Goal: Contribute content: Contribute content

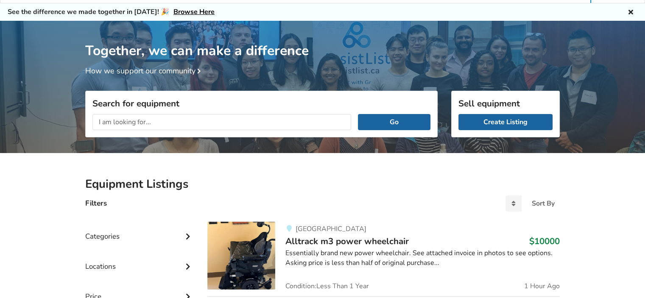
scroll to position [2, 0]
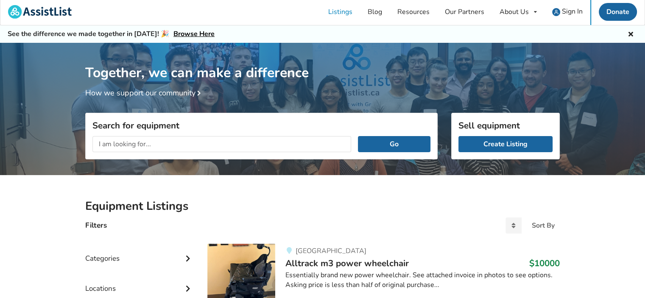
click at [175, 144] on input "text" at bounding box center [221, 144] width 259 height 16
type input "mobility scooter"
click at [358, 136] on button "Go" at bounding box center [394, 144] width 73 height 16
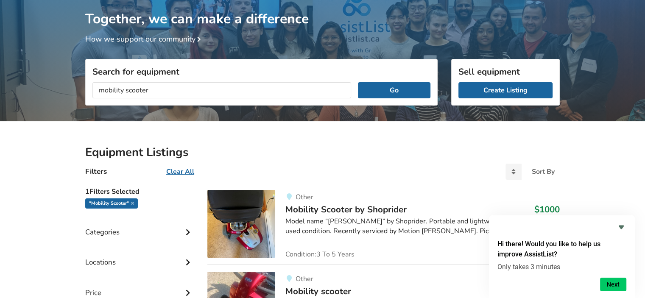
scroll to position [127, 0]
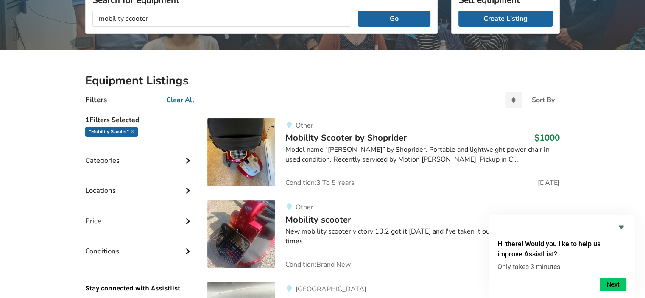
click at [117, 156] on div "Categories" at bounding box center [139, 154] width 109 height 30
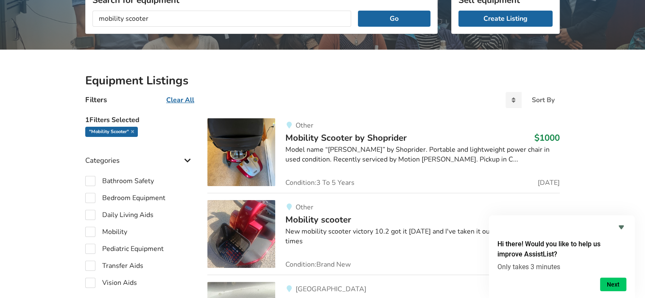
click at [117, 156] on div "Categories" at bounding box center [139, 154] width 109 height 30
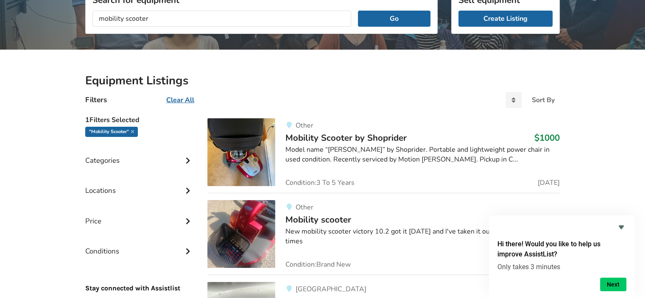
click at [381, 92] on div "Filters Clear All Sort By Most recent Price ascending Price descending" at bounding box center [322, 100] width 488 height 23
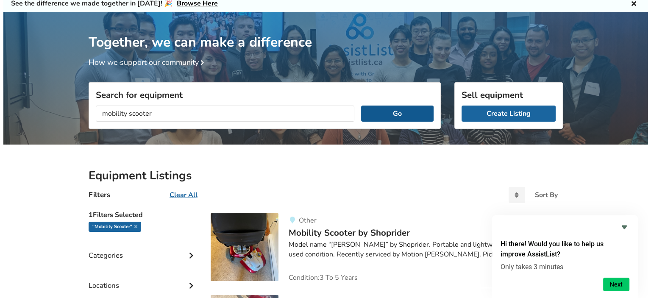
scroll to position [0, 0]
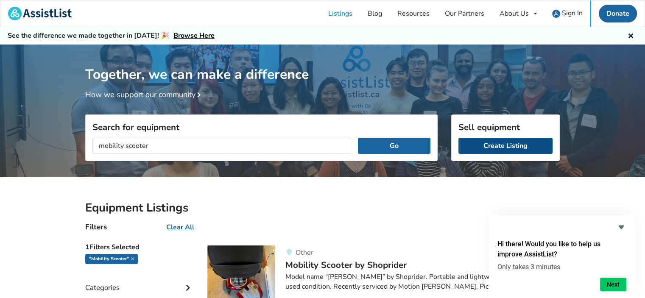
click at [484, 145] on link "Create Listing" at bounding box center [505, 146] width 94 height 16
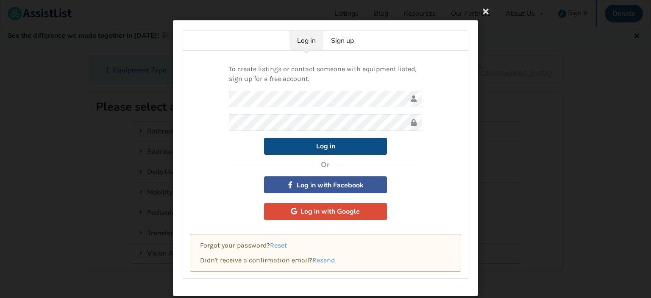
click at [334, 145] on button "Log in" at bounding box center [325, 146] width 123 height 17
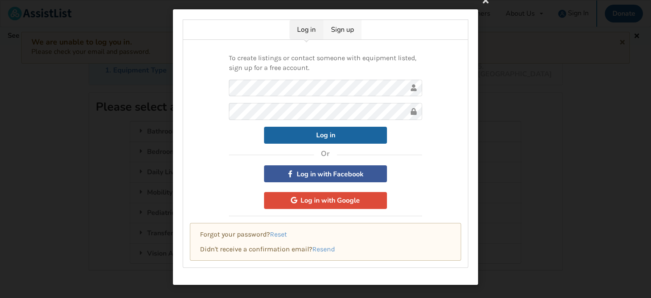
click at [342, 32] on link "Sign up" at bounding box center [343, 30] width 38 height 20
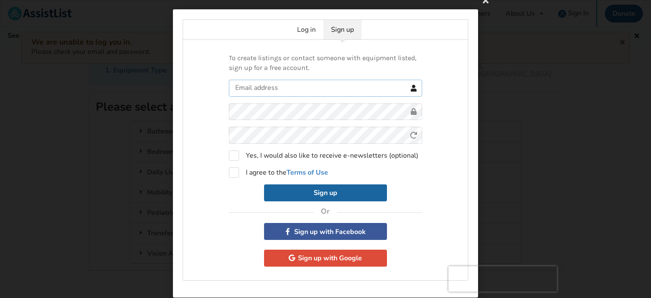
click at [296, 92] on input "text" at bounding box center [325, 88] width 193 height 17
type input "[PERSON_NAME][EMAIL_ADDRESS][DOMAIN_NAME]"
click at [140, 84] on div "Log in Sign up To create listings or contact someone with equipment listed, sig…" at bounding box center [325, 149] width 651 height 298
click at [298, 137] on form "[PERSON_NAME][EMAIL_ADDRESS][DOMAIN_NAME] 0cAFcWeA6S35NPgqPsFE4K-nCWyUYdFkJnr7Z…" at bounding box center [325, 141] width 193 height 122
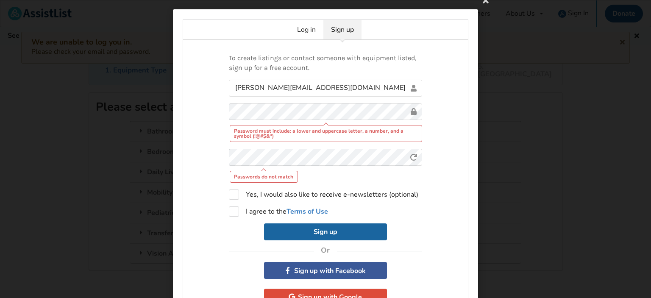
click at [299, 135] on div "Password must include: a lower and uppercase letter, a number, and a symbol (!@…" at bounding box center [326, 133] width 193 height 17
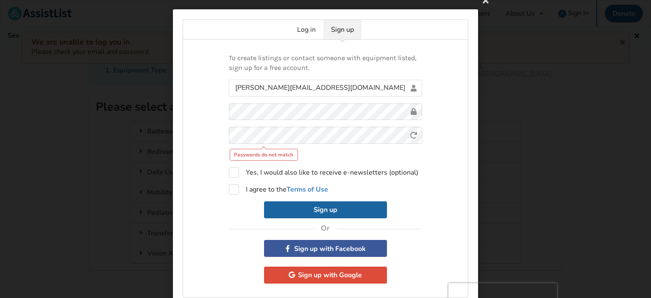
scroll to position [40, 0]
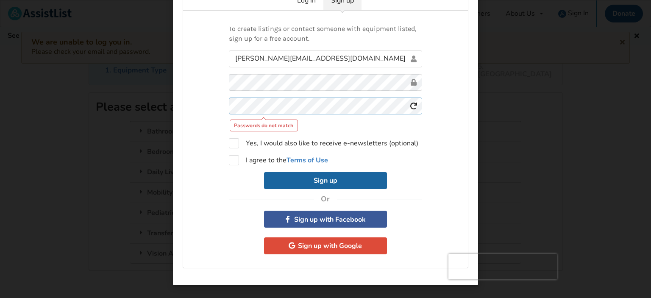
click at [169, 112] on div "Log in Sign up To create listings or contact someone with equipment listed, sig…" at bounding box center [325, 149] width 651 height 298
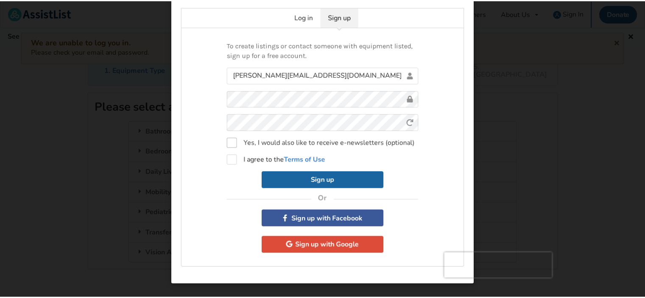
scroll to position [0, 0]
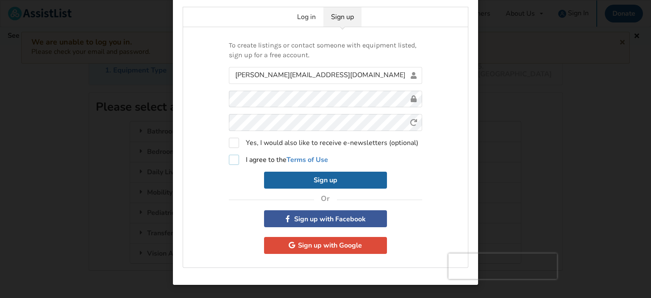
click at [232, 159] on label "I agree to the Terms of Use" at bounding box center [278, 160] width 99 height 10
checkbox input "true"
click at [322, 181] on button "Sign up" at bounding box center [325, 180] width 123 height 17
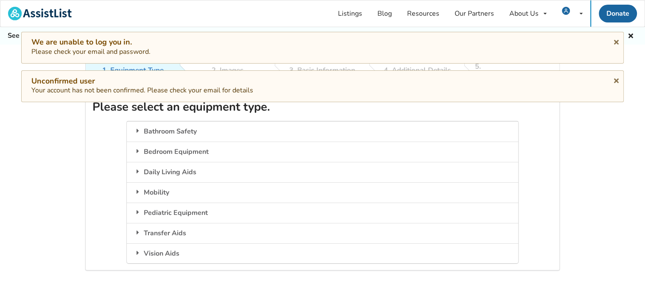
click at [47, 131] on div "1. Equipment Type 2. Images 3. Basic Information 4. Additional Details 5. Previ…" at bounding box center [322, 191] width 645 height 273
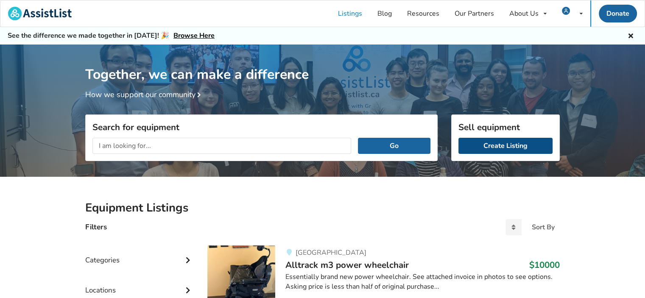
click at [505, 144] on link "Create Listing" at bounding box center [505, 146] width 94 height 16
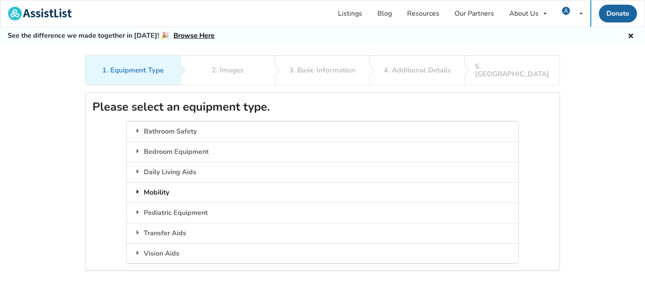
click at [163, 183] on div "Mobility" at bounding box center [322, 192] width 391 height 20
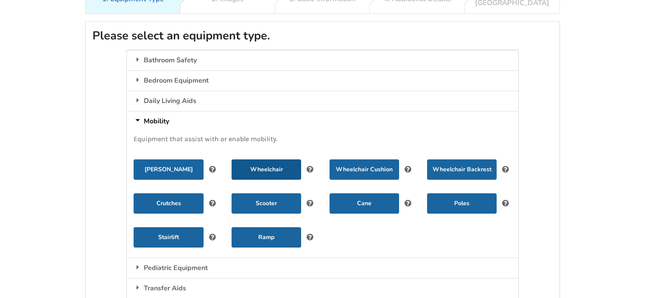
scroll to position [85, 0]
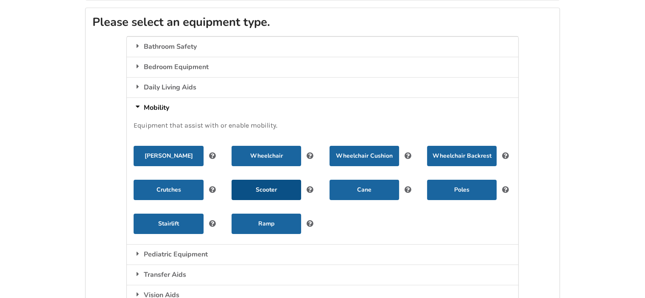
click at [259, 181] on button "Scooter" at bounding box center [267, 190] width 70 height 20
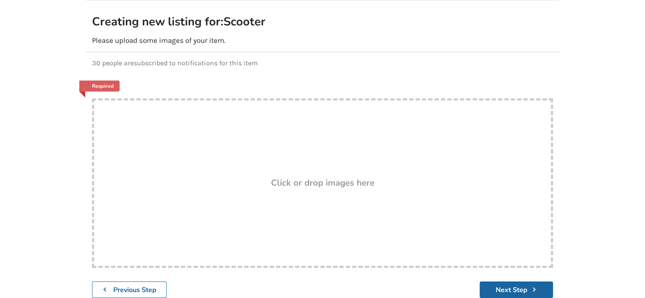
click at [288, 177] on h3 "Click or drop images here" at bounding box center [322, 182] width 103 height 11
click at [261, 145] on div "Drop here! Click or drop images here" at bounding box center [322, 183] width 461 height 170
drag, startPoint x: 235, startPoint y: 144, endPoint x: 609, endPoint y: 128, distance: 374.7
click at [609, 128] on div "1. Equipment Type 2. Images 3. Basic Information 4. Additional Details 5. Previ…" at bounding box center [322, 137] width 645 height 335
click at [303, 177] on h3 "Click or drop images here" at bounding box center [322, 182] width 103 height 11
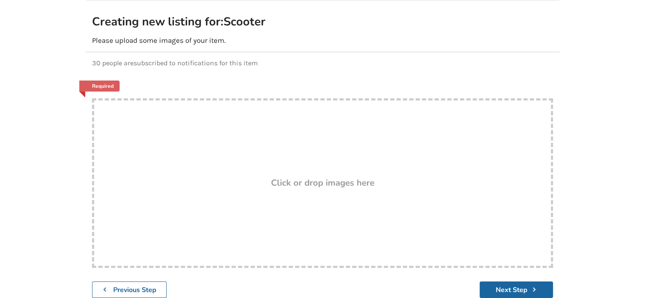
type input "C:\fakepath\IMG_6097.JPEG"
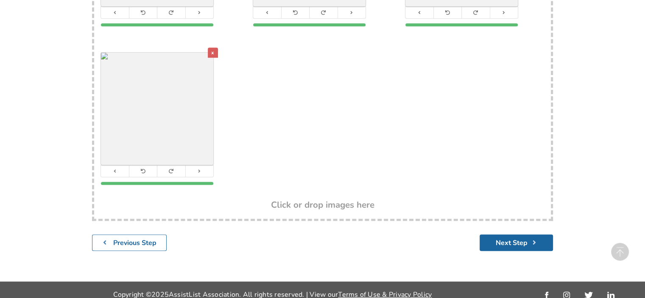
scroll to position [462, 0]
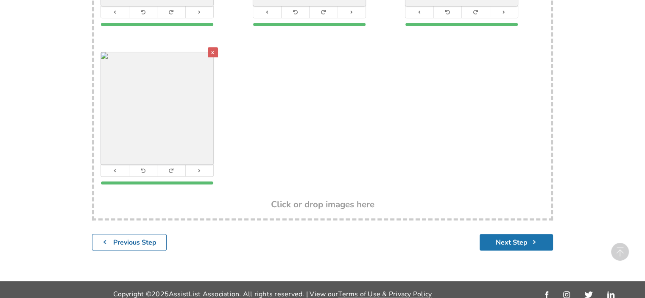
click at [515, 234] on button "Next Step" at bounding box center [516, 242] width 73 height 17
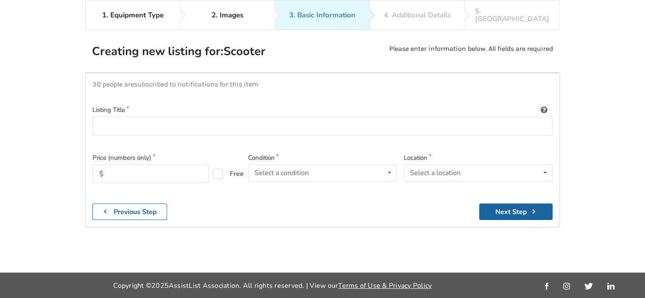
scroll to position [55, 0]
click at [133, 117] on input at bounding box center [322, 126] width 460 height 19
type input "Pride Victory LX - Almost Brand New"
click at [132, 169] on input "text" at bounding box center [150, 174] width 116 height 19
type input "2600"
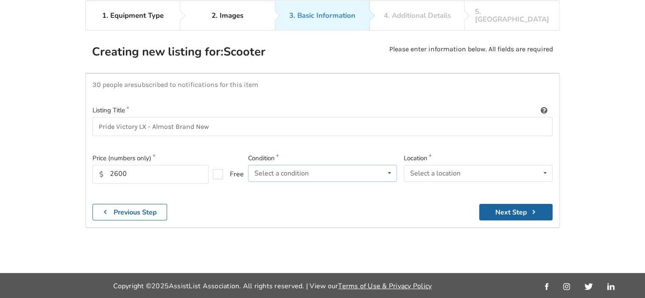
click at [298, 170] on div "Select a condition" at bounding box center [281, 173] width 54 height 7
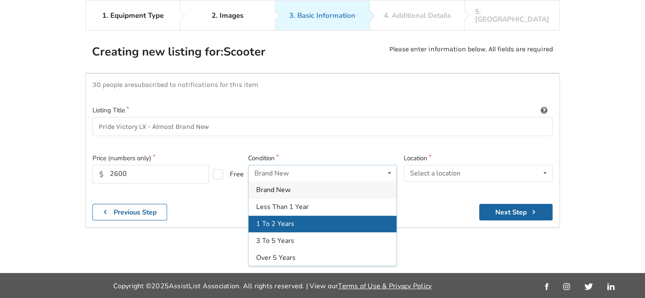
click at [278, 215] on div "1 To 2 Years" at bounding box center [322, 223] width 148 height 17
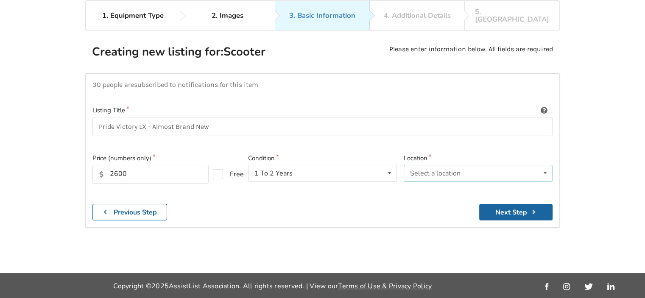
click at [421, 170] on div "Select a location" at bounding box center [435, 173] width 50 height 7
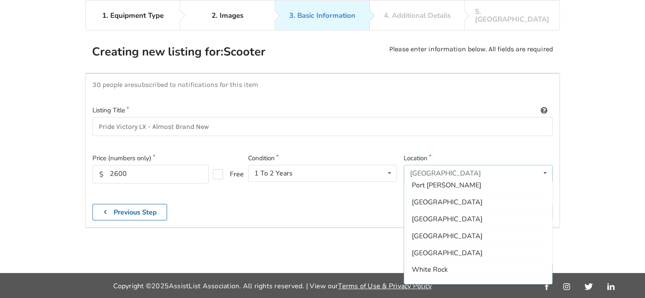
scroll to position [251, 0]
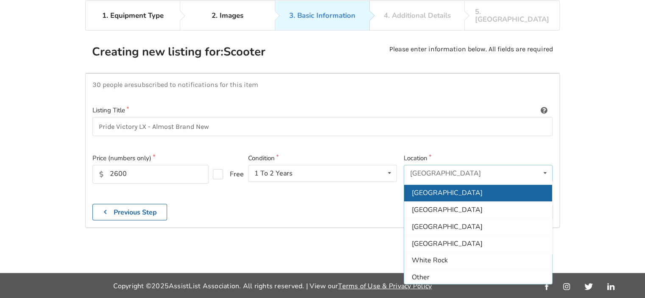
click at [440, 188] on span "[GEOGRAPHIC_DATA]" at bounding box center [447, 192] width 71 height 9
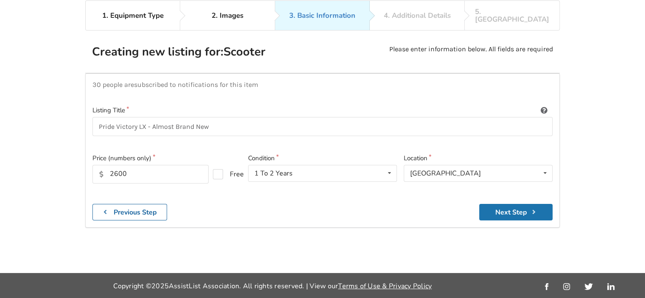
click at [516, 204] on button "Next Step" at bounding box center [515, 212] width 73 height 17
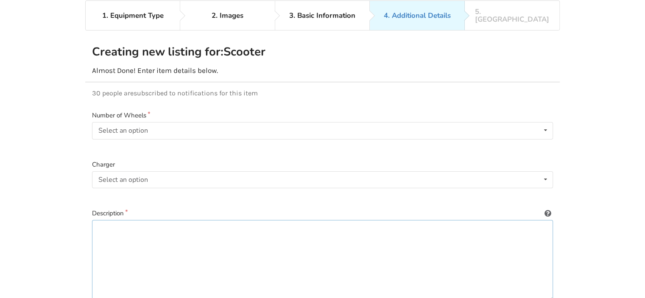
click at [127, 220] on textarea at bounding box center [322, 260] width 461 height 81
click at [173, 125] on div "Select an option 3 4" at bounding box center [322, 130] width 461 height 17
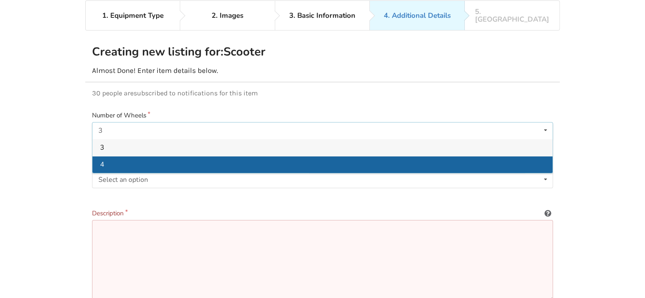
click at [143, 156] on div "4" at bounding box center [322, 164] width 460 height 17
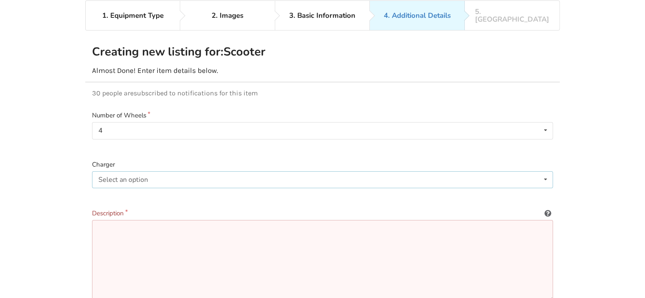
click at [121, 176] on div "Select an option" at bounding box center [123, 179] width 50 height 7
click at [127, 188] on div "Included" at bounding box center [322, 196] width 460 height 17
click at [114, 222] on textarea at bounding box center [322, 260] width 461 height 81
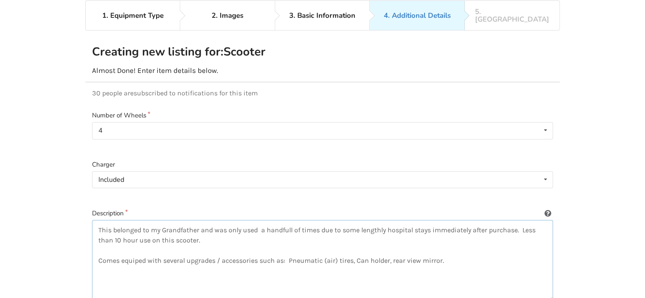
click at [210, 230] on textarea "This belonged to my Grandfather and was only used a handfull of times due to so…" at bounding box center [322, 260] width 461 height 81
click at [451, 231] on textarea "This belonged to my Grandfather and was only used a handfull of times due to so…" at bounding box center [322, 260] width 461 height 81
click at [445, 232] on textarea "This belonged to my Grandfather and was only used a handfull of times due to so…" at bounding box center [322, 260] width 461 height 81
click at [481, 232] on textarea "This belonged to my Grandfather and was only used a handfull of times due to so…" at bounding box center [322, 260] width 461 height 81
click at [447, 251] on textarea "This belonged to my Grandfather and was only used a handfull of times due to so…" at bounding box center [322, 260] width 461 height 81
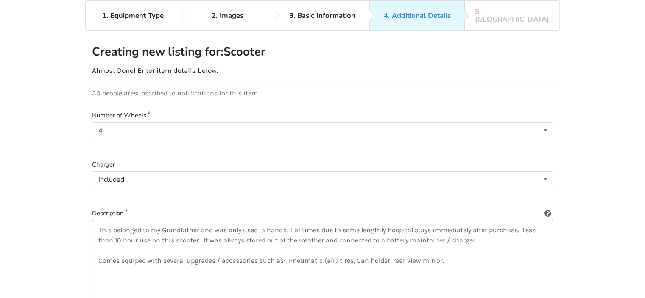
drag, startPoint x: 112, startPoint y: 222, endPoint x: 229, endPoint y: 218, distance: 117.5
click at [229, 220] on textarea "This belonged to my Grandfather and was only used a handfull of times due to so…" at bounding box center [322, 260] width 461 height 81
click at [137, 230] on textarea "This was purchased in late 2023 and was only used a handfull of times due to so…" at bounding box center [322, 260] width 461 height 81
click at [525, 223] on textarea "This was purchased in late 2023 and was only used a handfull of times due to so…" at bounding box center [322, 260] width 461 height 81
click at [239, 230] on textarea "This was purchased in late 2023 and was only used a handfull of times due to so…" at bounding box center [322, 260] width 461 height 81
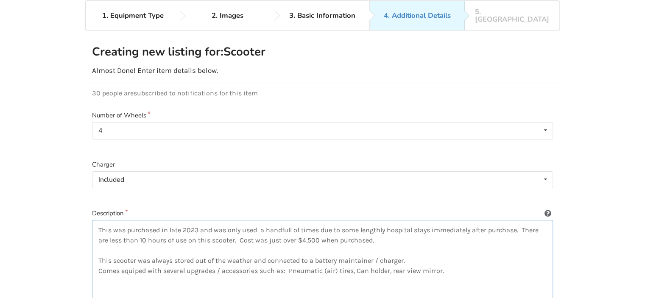
click at [367, 261] on textarea "This was purchased in late 2023 and was only used a handfull of times due to so…" at bounding box center [322, 260] width 461 height 81
click at [377, 261] on textarea "This was purchased in late 2023 and was only used a handfull of times due to so…" at bounding box center [322, 260] width 461 height 81
click at [396, 262] on textarea "This was purchased in late 2023 and was only used a handfull of times due to so…" at bounding box center [322, 260] width 461 height 81
click at [414, 263] on textarea "This was purchased in late 2023 and was only used a handfull of times due to so…" at bounding box center [322, 260] width 461 height 81
click at [429, 262] on textarea "This was purchased in late 2023 and was only used a handfull of times due to so…" at bounding box center [322, 260] width 461 height 81
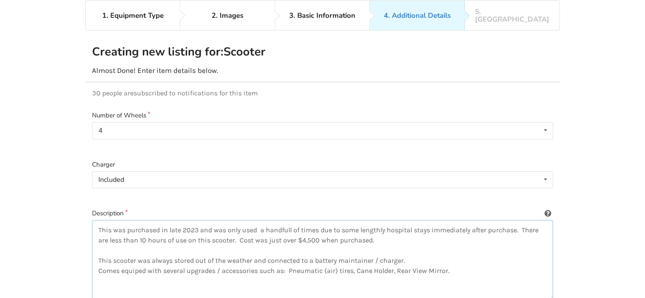
click at [395, 263] on textarea "This was purchased in late 2023 and was only used a handfull of times due to so…" at bounding box center [322, 260] width 461 height 81
click at [457, 261] on textarea "This was purchased in late 2023 and was only used a handfull of times due to so…" at bounding box center [322, 260] width 461 height 81
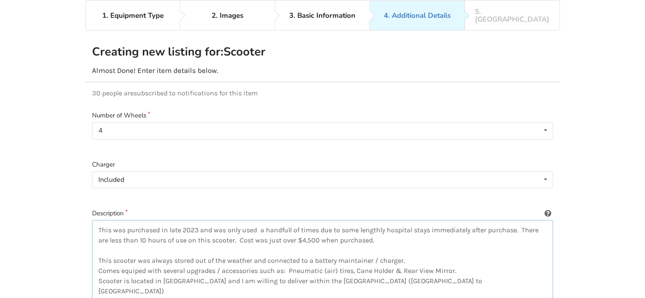
click at [195, 273] on textarea "This was purchased in late 2023 and was only used a handfull of times due to so…" at bounding box center [322, 260] width 461 height 81
click at [480, 273] on textarea "This was purchased in late 2023 and was only used a handfull of times due to so…" at bounding box center [322, 260] width 461 height 81
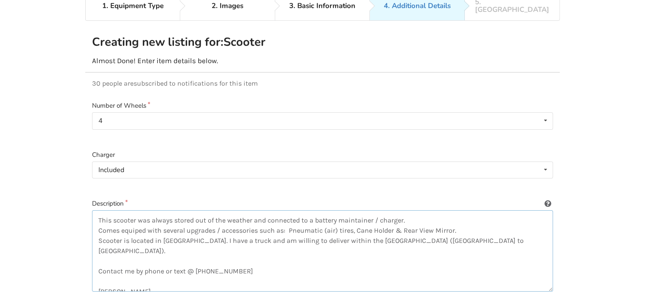
scroll to position [129, 0]
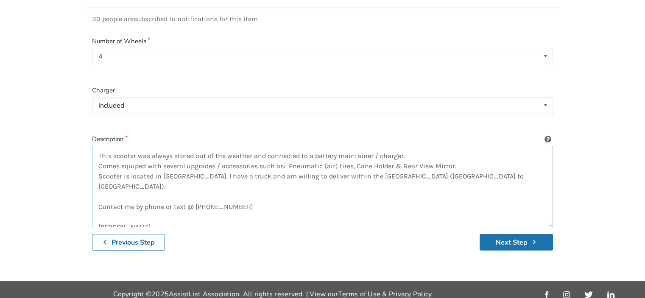
type textarea "This was purchased in late 2023 and was only used a handfull of times due to so…"
click at [514, 234] on button "Next Step" at bounding box center [516, 242] width 73 height 17
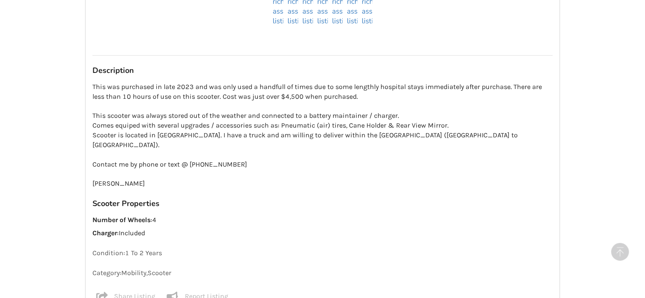
scroll to position [862, 0]
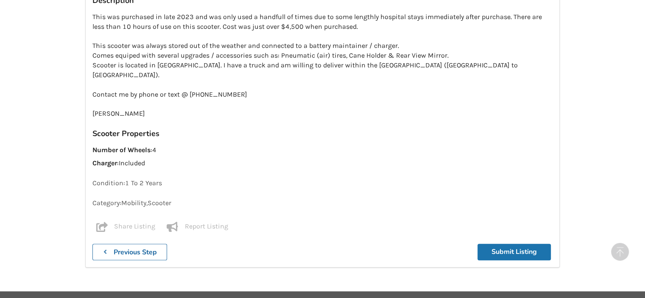
click at [519, 244] on button "Submit Listing" at bounding box center [513, 252] width 73 height 17
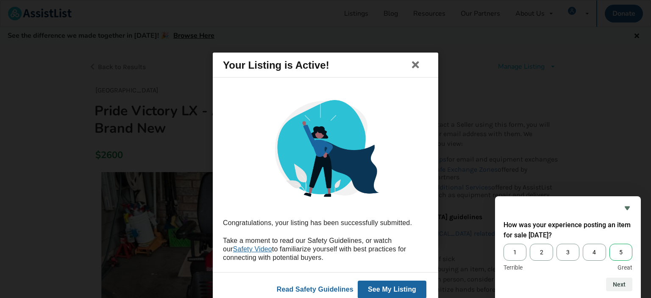
click at [621, 252] on span "5" at bounding box center [621, 252] width 23 height 17
click at [610, 244] on input "5" at bounding box center [610, 244] width 0 height 0
click at [623, 284] on button "Next" at bounding box center [619, 285] width 26 height 14
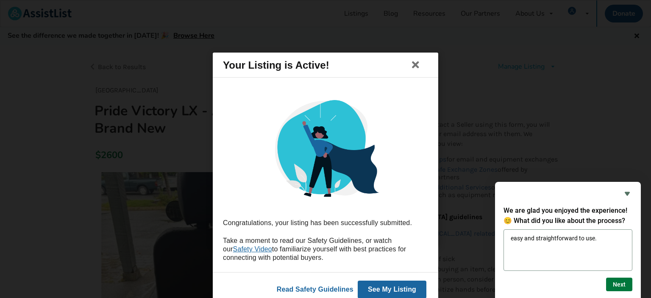
type textarea "easy and straightforward to use."
click at [621, 283] on button "Next" at bounding box center [619, 285] width 26 height 14
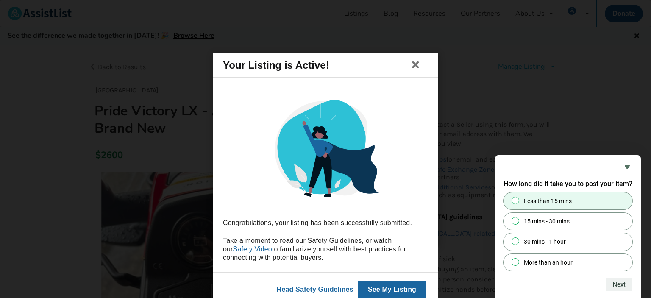
click at [519, 202] on div at bounding box center [515, 200] width 10 height 8
click at [519, 202] on input "Less than 15 mins" at bounding box center [516, 201] width 6 height 6
radio input "true"
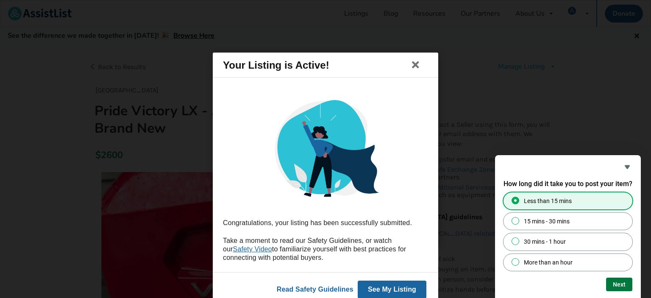
click at [619, 284] on button "Next" at bounding box center [619, 285] width 26 height 14
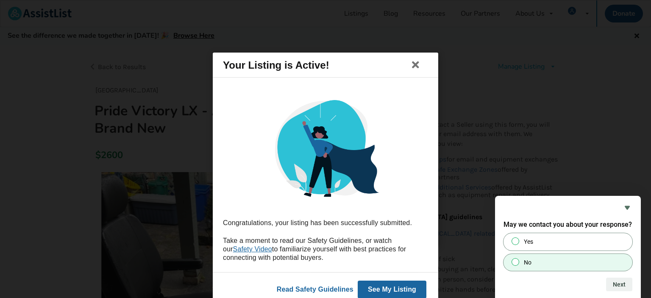
click at [535, 261] on label "No" at bounding box center [568, 262] width 129 height 17
click at [519, 261] on input "No" at bounding box center [516, 262] width 6 height 6
radio input "true"
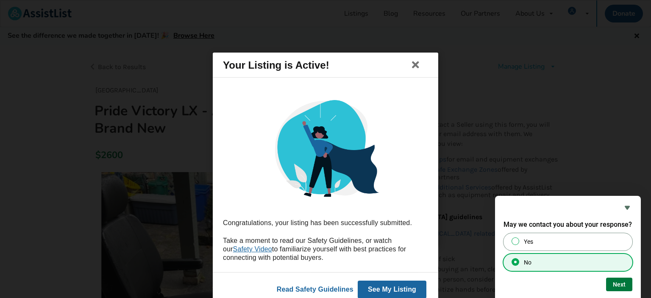
click at [616, 286] on button "Next" at bounding box center [619, 285] width 26 height 14
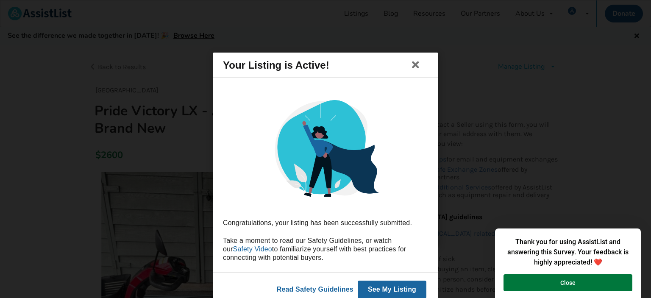
click at [575, 279] on button "Close" at bounding box center [568, 282] width 129 height 17
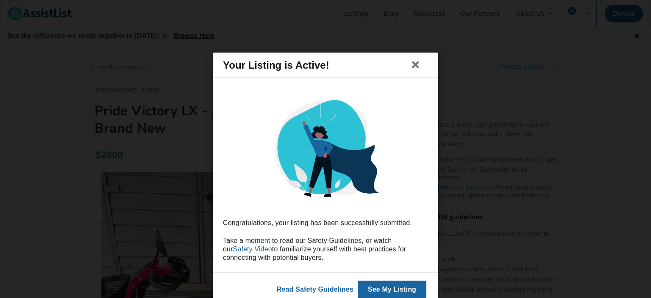
click at [395, 288] on button "See My Listing" at bounding box center [392, 289] width 69 height 18
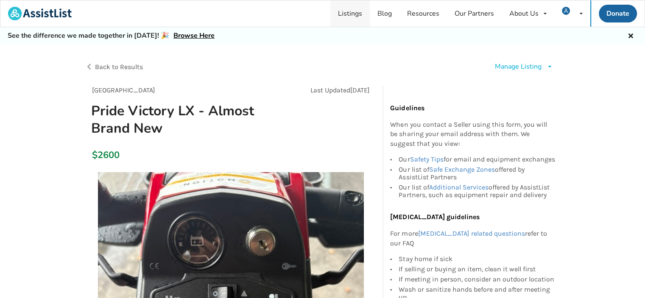
click at [351, 9] on link "Listings" at bounding box center [349, 13] width 39 height 26
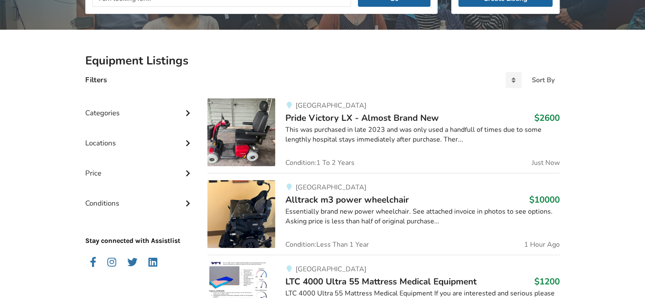
scroll to position [42, 0]
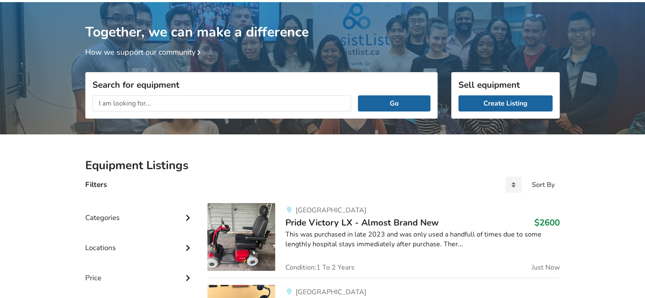
click at [332, 222] on span "Pride Victory LX - Almost Brand New" at bounding box center [361, 223] width 153 height 12
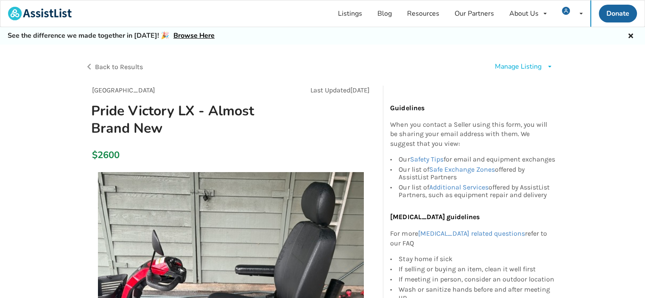
click at [523, 66] on div "Manage Listing" at bounding box center [518, 67] width 47 height 10
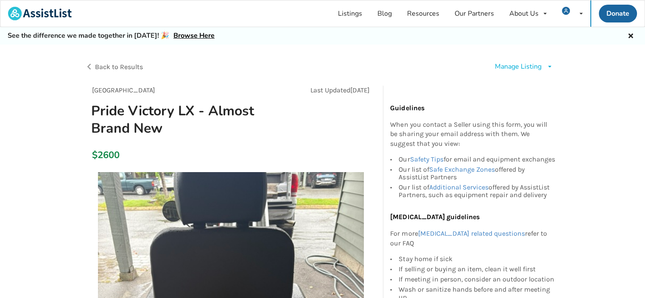
scroll to position [42, 0]
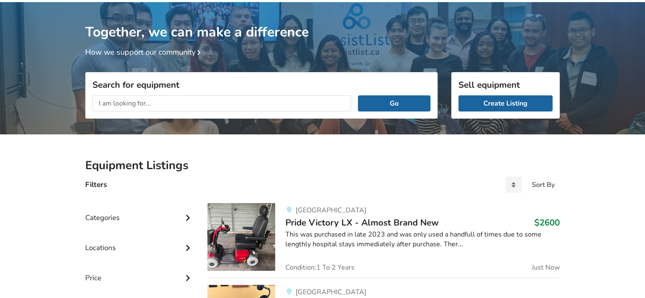
click at [148, 101] on input "text" at bounding box center [221, 103] width 259 height 16
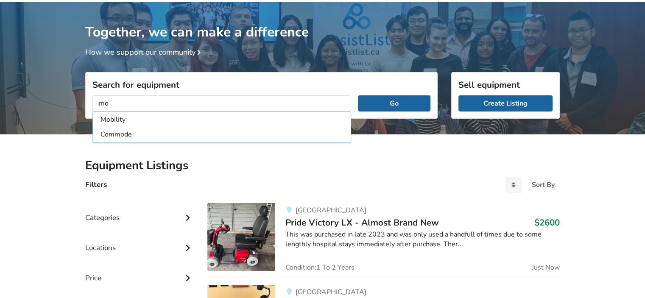
type input "m"
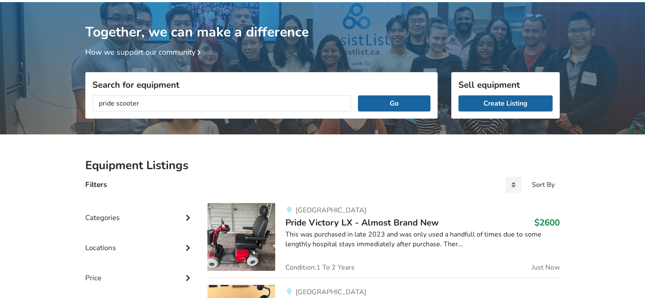
type input "pride scooter"
click at [358, 95] on button "Go" at bounding box center [394, 103] width 73 height 16
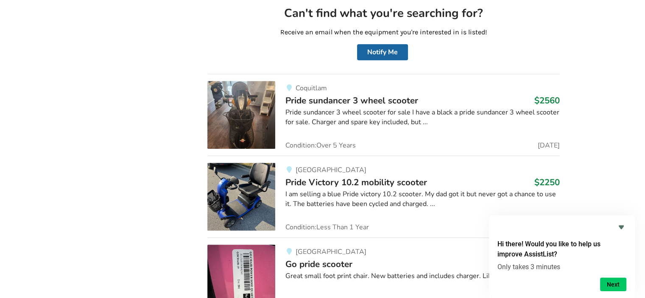
scroll to position [509, 0]
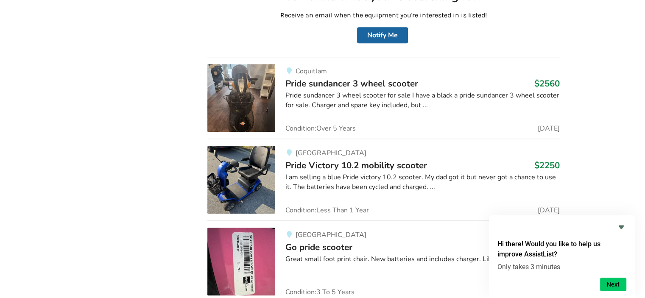
click at [327, 164] on span "Pride Victory 10.2 mobility scooter" at bounding box center [356, 165] width 142 height 12
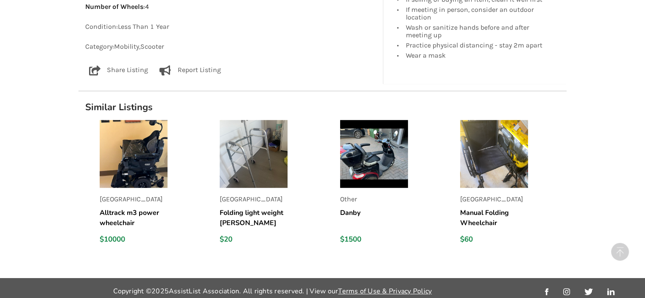
scroll to position [611, 0]
